Goal: Information Seeking & Learning: Learn about a topic

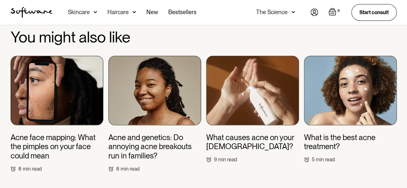
scroll to position [2028, 0]
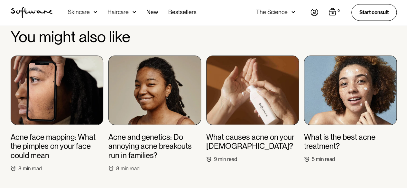
click at [72, 90] on img at bounding box center [57, 91] width 93 height 70
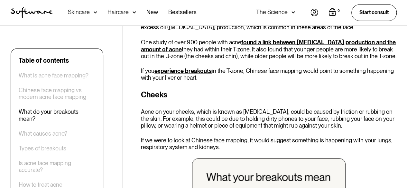
scroll to position [577, 0]
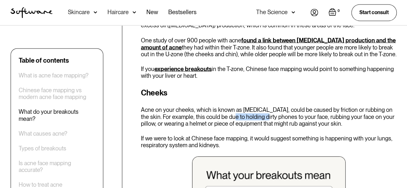
drag, startPoint x: 224, startPoint y: 114, endPoint x: 256, endPoint y: 115, distance: 32.2
click at [256, 115] on p "Acne on your cheeks, which is known as [MEDICAL_DATA], could be caused by frict…" at bounding box center [269, 116] width 256 height 21
click at [221, 123] on p "Acne on your cheeks, which is known as [MEDICAL_DATA], could be caused by frict…" at bounding box center [269, 116] width 256 height 21
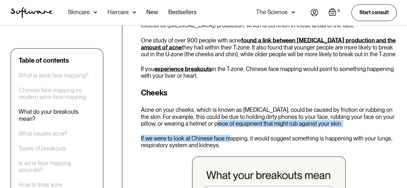
drag, startPoint x: 200, startPoint y: 123, endPoint x: 228, endPoint y: 129, distance: 28.2
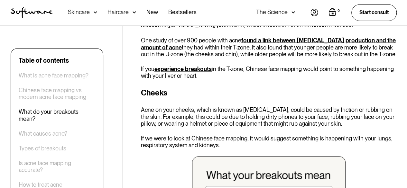
click at [234, 142] on p "If we were to look at Chinese face mapping, it would suggest something is happe…" at bounding box center [269, 142] width 256 height 14
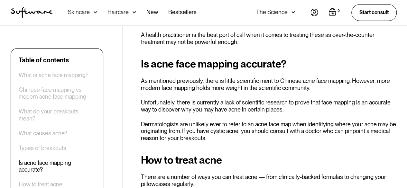
scroll to position [1661, 0]
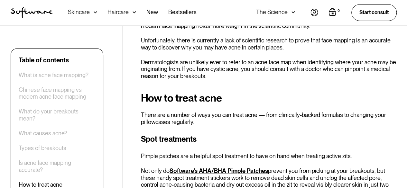
drag, startPoint x: 324, startPoint y: 117, endPoint x: 325, endPoint y: 110, distance: 7.2
click at [325, 112] on p "There are a number of ways you can treat acne — from clinically-backed formulas…" at bounding box center [269, 119] width 256 height 14
click at [364, 92] on h2 "How to treat acne" at bounding box center [269, 98] width 256 height 12
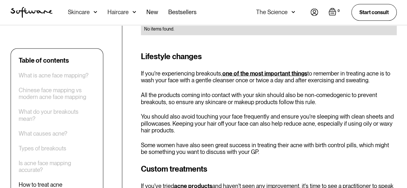
scroll to position [1870, 0]
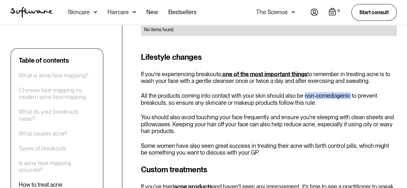
drag, startPoint x: 303, startPoint y: 79, endPoint x: 346, endPoint y: 76, distance: 43.6
click at [346, 76] on div "Lifestyle changes If you're experiencing breakouts, one of the most important t…" at bounding box center [269, 104] width 256 height 105
copy p "non-comedogeni"
